Goal: Transaction & Acquisition: Download file/media

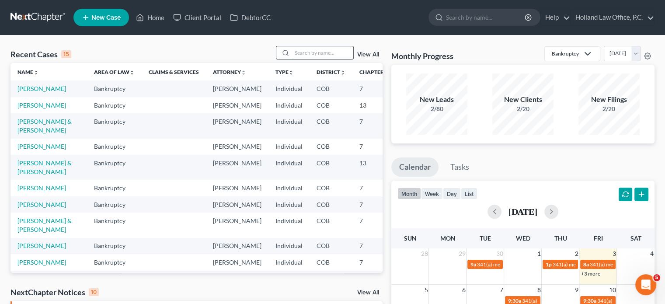
click at [308, 49] on input "search" at bounding box center [322, 52] width 61 height 13
type input "mints"
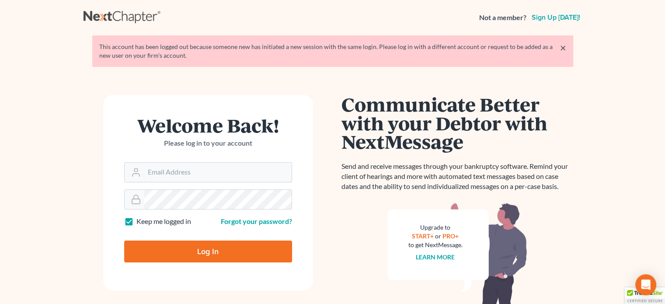
type input "steven@hollandlaw970.com"
click at [210, 250] on input "Log In" at bounding box center [208, 251] width 168 height 22
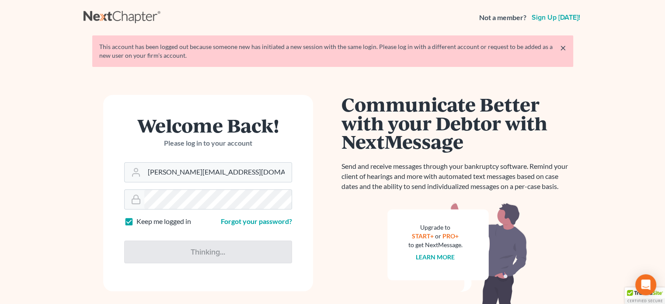
type input "Thinking..."
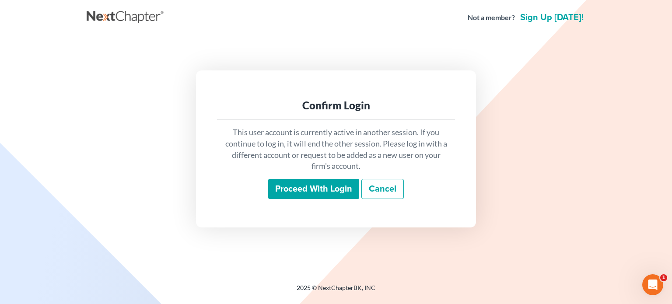
click at [301, 187] on input "Proceed with login" at bounding box center [313, 189] width 91 height 20
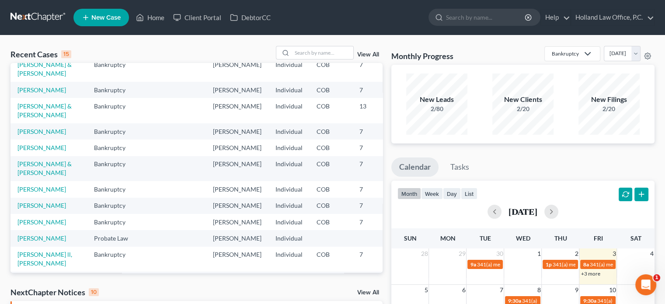
scroll to position [87, 0]
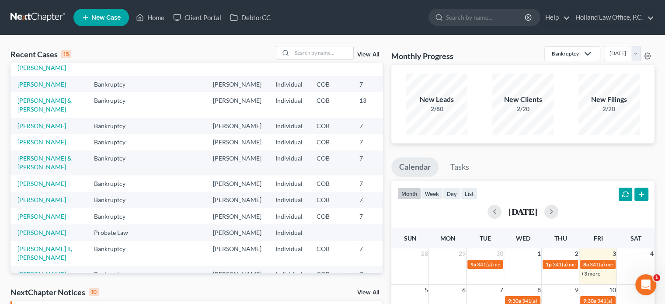
click at [374, 293] on link "View All" at bounding box center [368, 292] width 22 height 6
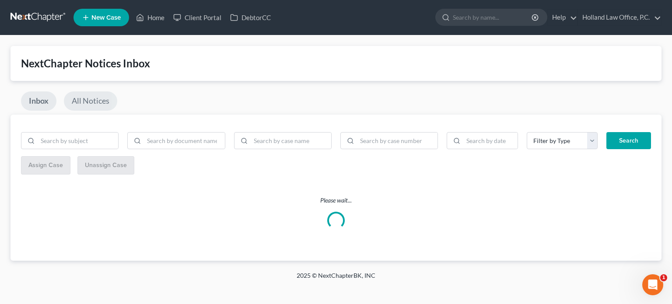
click at [91, 99] on link "All Notices" at bounding box center [90, 100] width 53 height 19
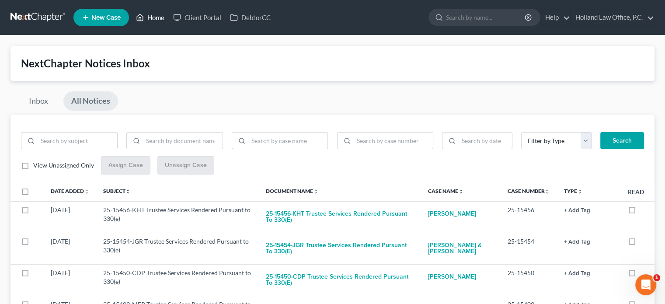
click at [147, 16] on link "Home" at bounding box center [150, 18] width 37 height 16
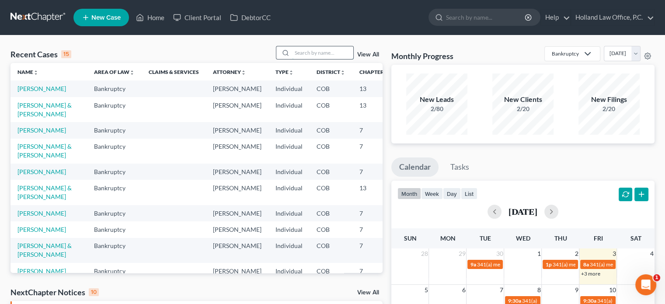
click at [298, 54] on input "search" at bounding box center [322, 52] width 61 height 13
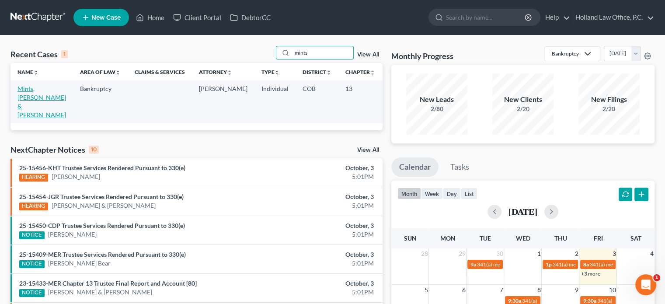
type input "mints"
click at [21, 97] on link "Mints, Micheal & Heidi" at bounding box center [41, 102] width 49 height 34
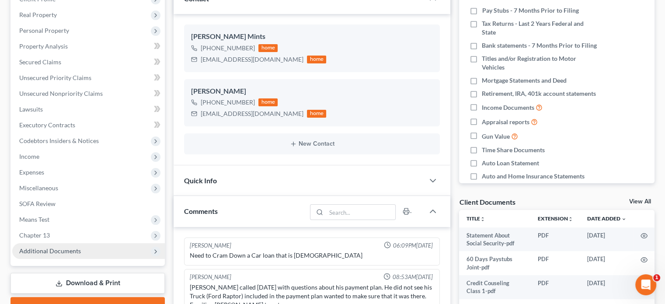
scroll to position [166, 0]
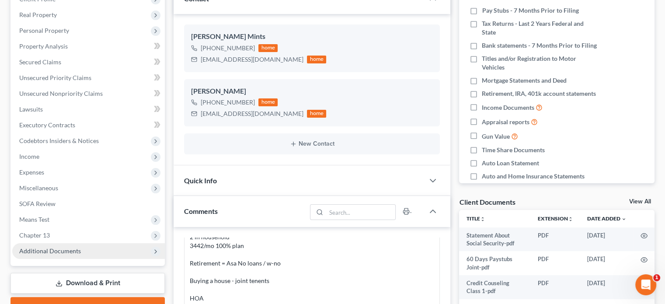
click at [45, 251] on span "Additional Documents" at bounding box center [50, 250] width 62 height 7
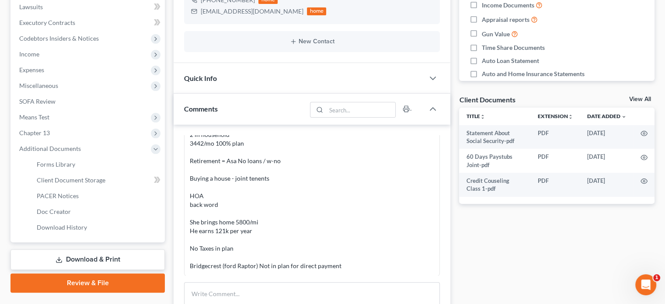
scroll to position [262, 0]
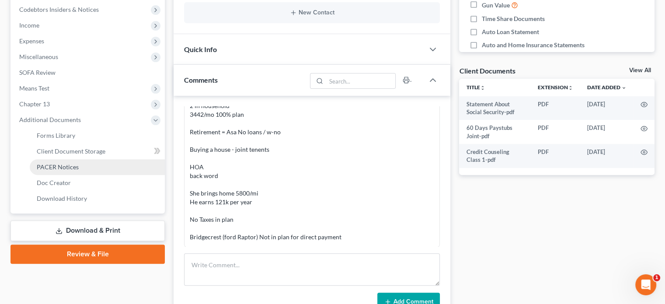
click at [57, 168] on span "PACER Notices" at bounding box center [58, 166] width 42 height 7
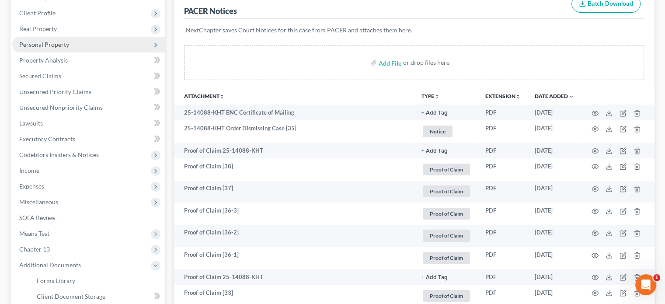
scroll to position [131, 0]
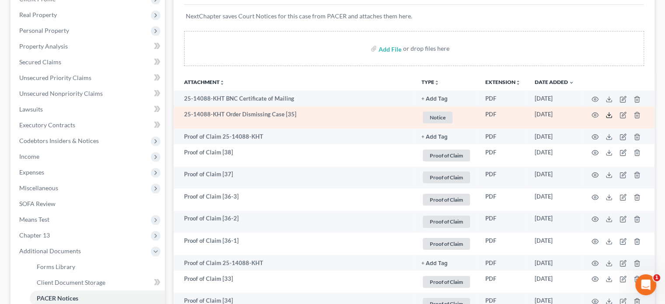
click at [609, 116] on icon at bounding box center [609, 114] width 7 height 7
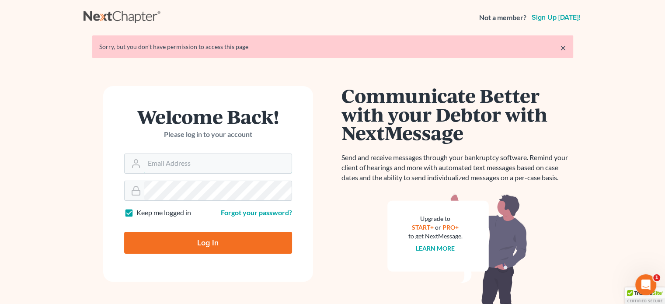
type input "[PERSON_NAME][EMAIL_ADDRESS][DOMAIN_NAME]"
click at [220, 244] on input "Log In" at bounding box center [208, 243] width 168 height 22
type input "Thinking..."
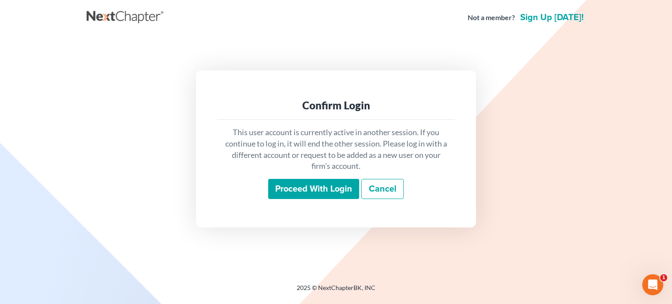
click at [334, 188] on input "Proceed with login" at bounding box center [313, 189] width 91 height 20
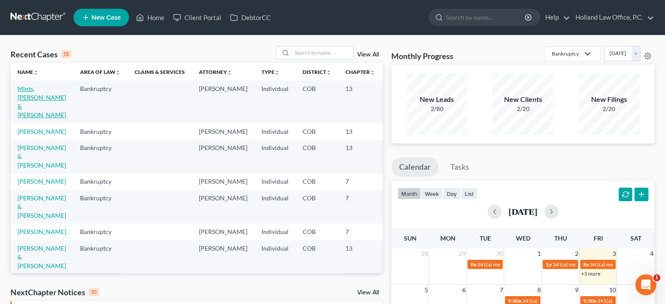
drag, startPoint x: 28, startPoint y: 97, endPoint x: 30, endPoint y: 93, distance: 4.7
click at [28, 97] on link "Mints, Micheal & Heidi" at bounding box center [41, 102] width 49 height 34
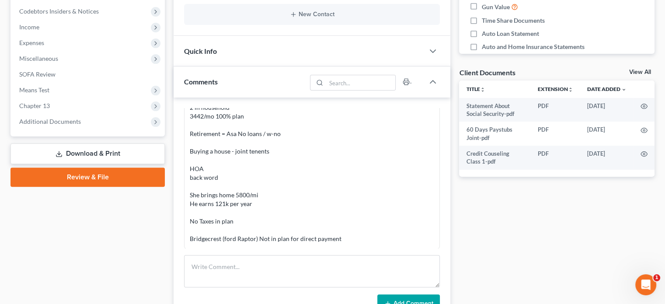
scroll to position [262, 0]
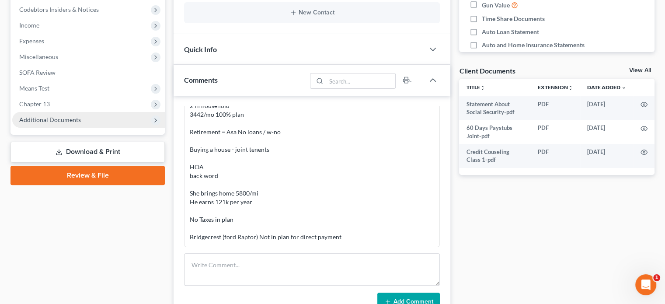
click at [60, 118] on span "Additional Documents" at bounding box center [50, 119] width 62 height 7
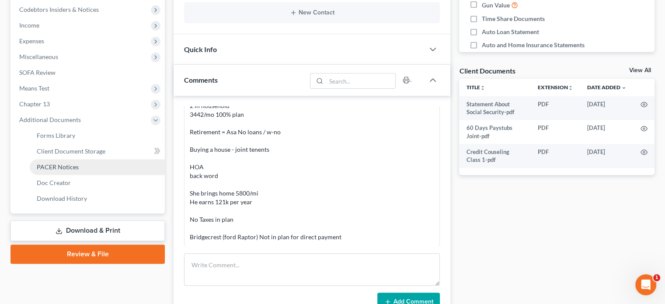
click at [69, 165] on span "PACER Notices" at bounding box center [58, 166] width 42 height 7
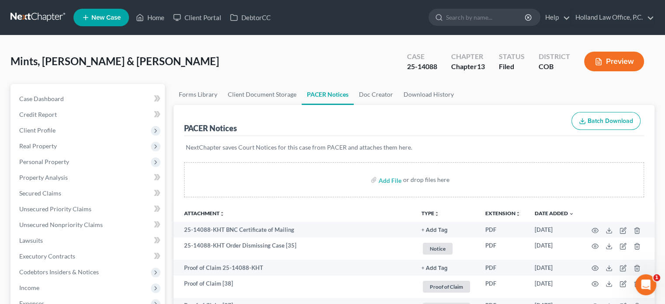
scroll to position [131, 0]
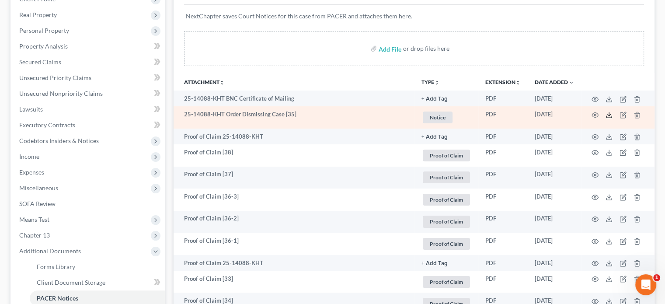
click at [610, 115] on icon at bounding box center [609, 114] width 7 height 7
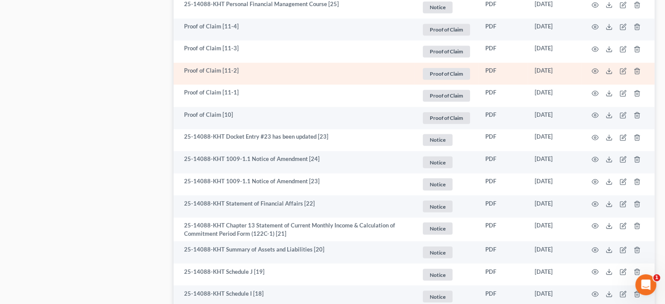
scroll to position [1646, 0]
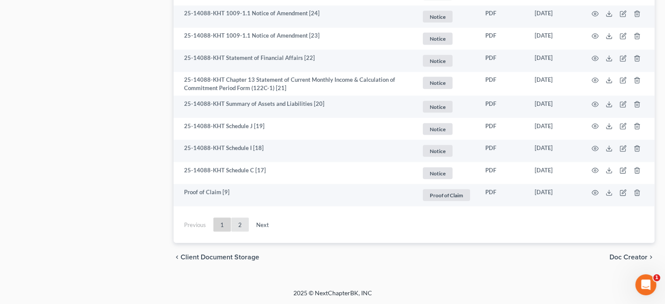
click at [241, 225] on link "2" at bounding box center [239, 224] width 17 height 14
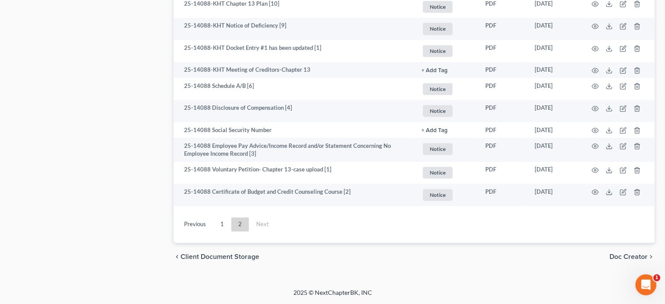
scroll to position [551, 0]
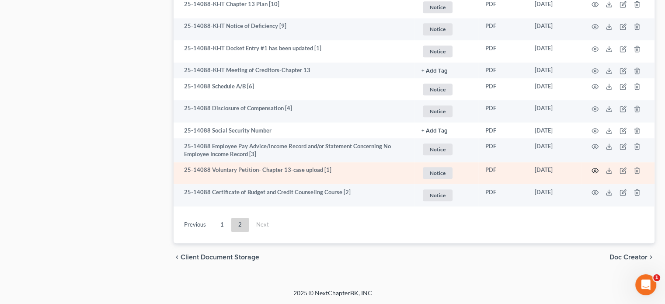
click at [596, 170] on icon "button" at bounding box center [595, 170] width 7 height 7
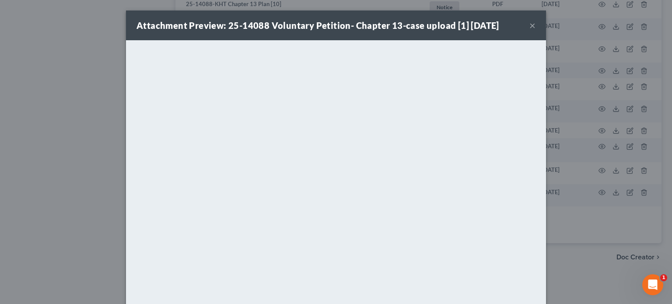
click at [529, 26] on button "×" at bounding box center [532, 25] width 6 height 10
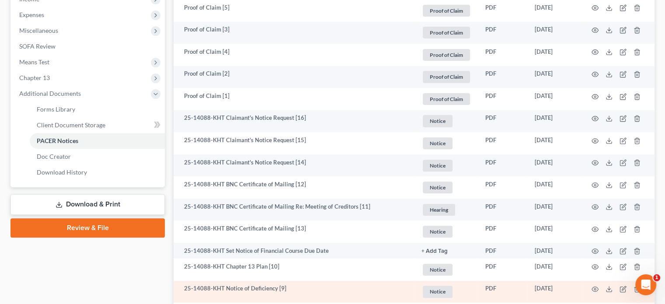
scroll to position [332, 0]
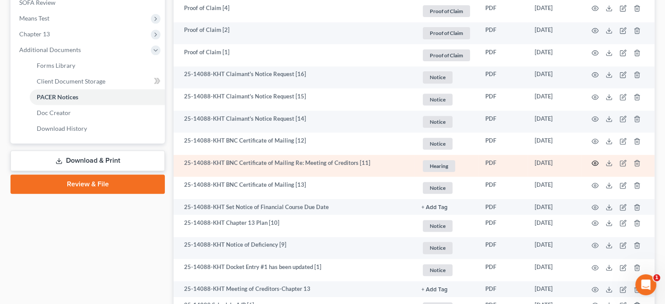
click at [596, 162] on icon "button" at bounding box center [595, 163] width 7 height 7
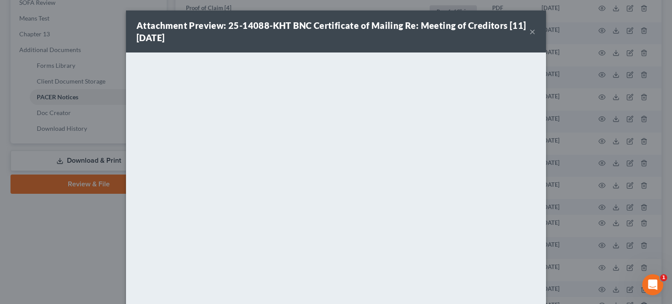
click at [530, 31] on button "×" at bounding box center [532, 31] width 6 height 10
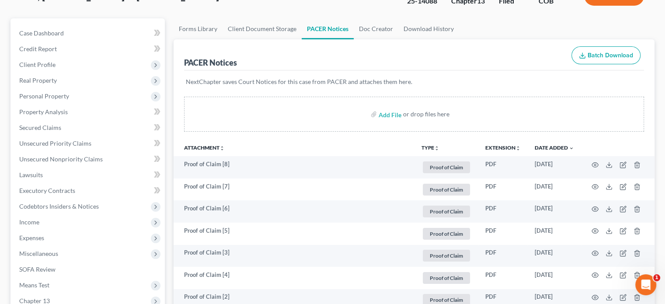
scroll to position [26, 0]
